Goal: Task Accomplishment & Management: Complete application form

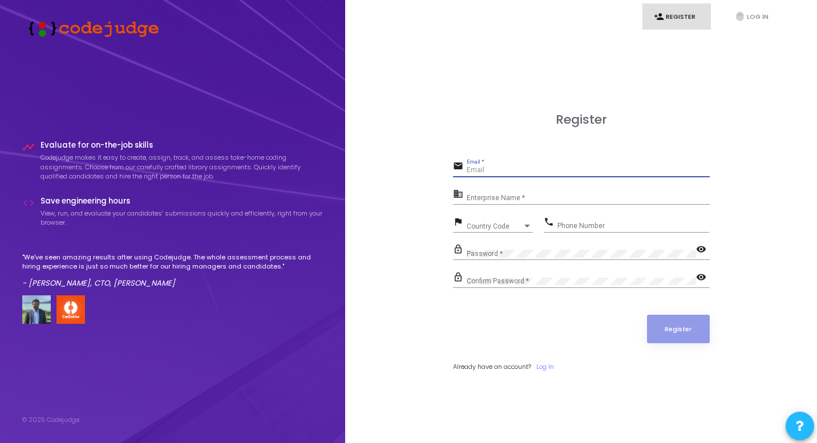
click at [593, 169] on input "Email *" at bounding box center [588, 171] width 243 height 8
type input "[EMAIL_ADDRESS][DOMAIN_NAME]"
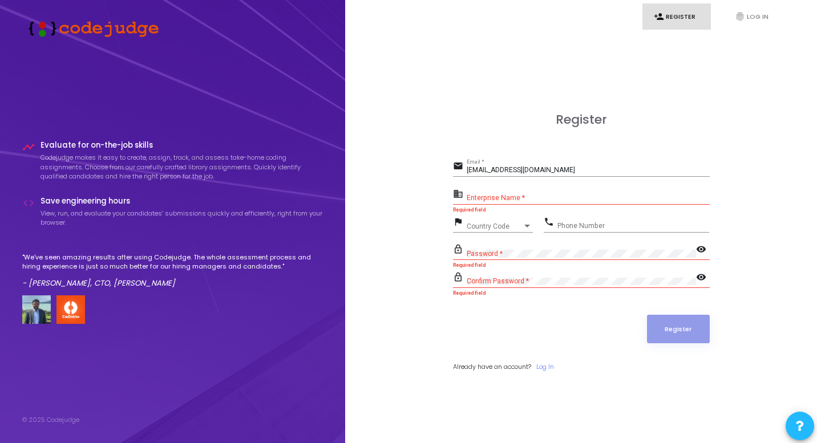
click at [553, 193] on div "Enterprise Name *" at bounding box center [588, 196] width 243 height 18
click at [505, 198] on input "Enterprise Name *" at bounding box center [588, 199] width 243 height 8
click at [508, 193] on div "Enterprise Name *" at bounding box center [588, 196] width 243 height 18
click at [386, 266] on div "Register email [EMAIL_ADDRESS][DOMAIN_NAME] Email * business Enterprise Name * …" at bounding box center [581, 254] width 447 height 443
click at [519, 223] on div "Country Code" at bounding box center [495, 226] width 56 height 7
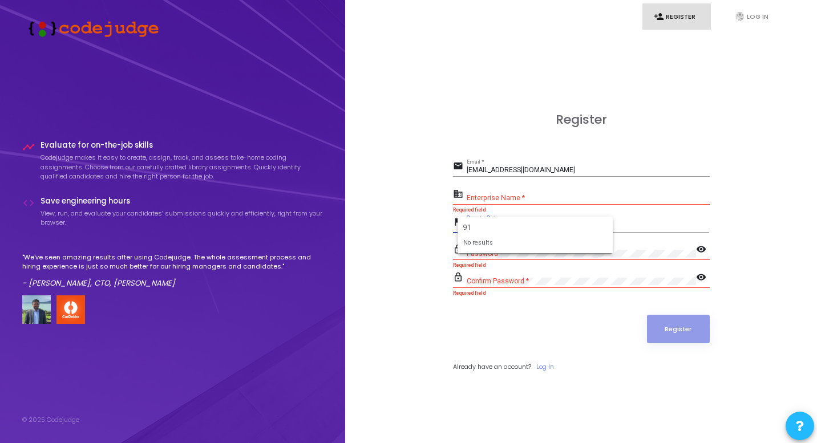
type input "9"
type input "+"
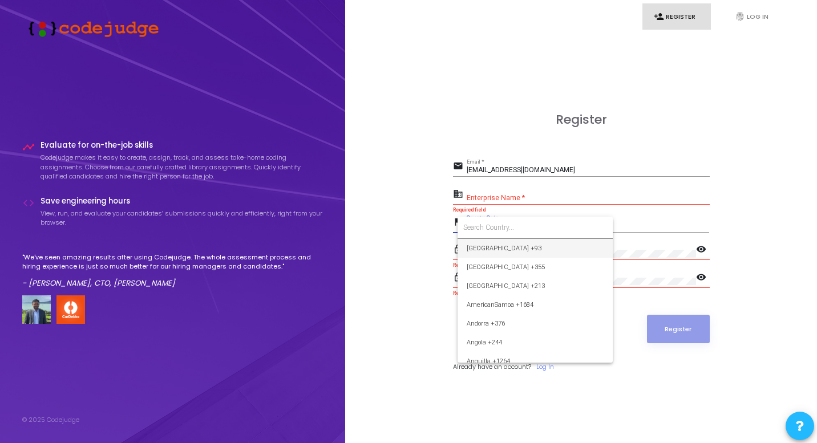
type input "n"
type input "ind"
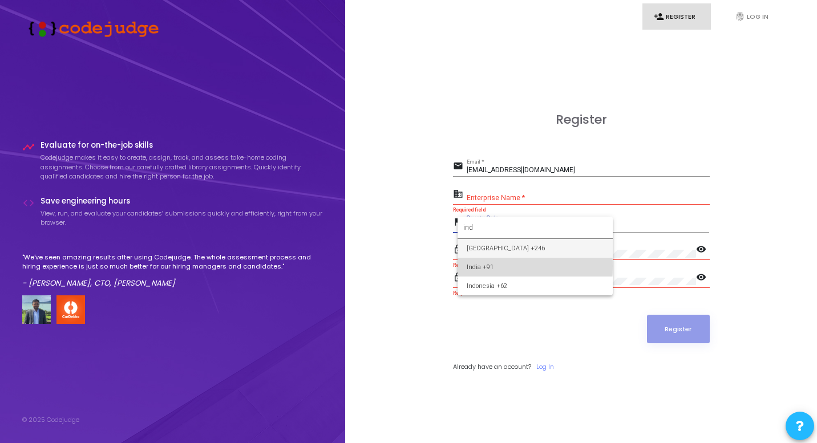
click at [461, 266] on mat-option "India +91" at bounding box center [535, 267] width 155 height 19
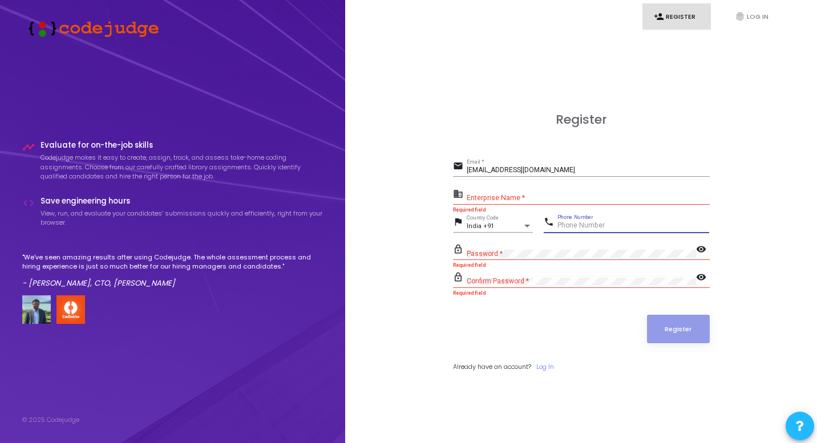
click at [604, 225] on input "Phone Number" at bounding box center [633, 226] width 152 height 8
click at [536, 198] on input "Enterprise Name *" at bounding box center [588, 199] width 243 height 8
